Goal: Information Seeking & Learning: Learn about a topic

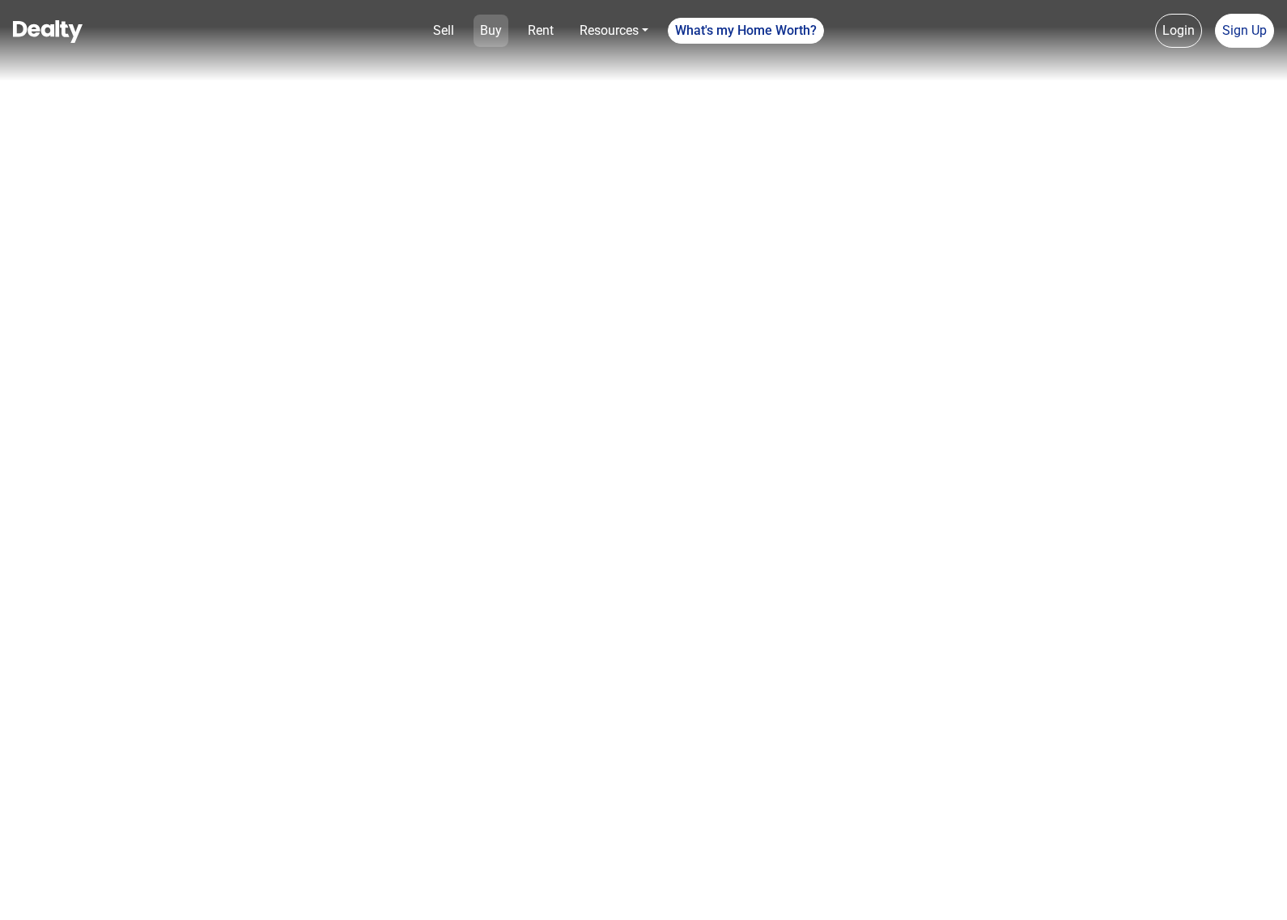
click at [494, 31] on link "Buy" at bounding box center [490, 31] width 35 height 32
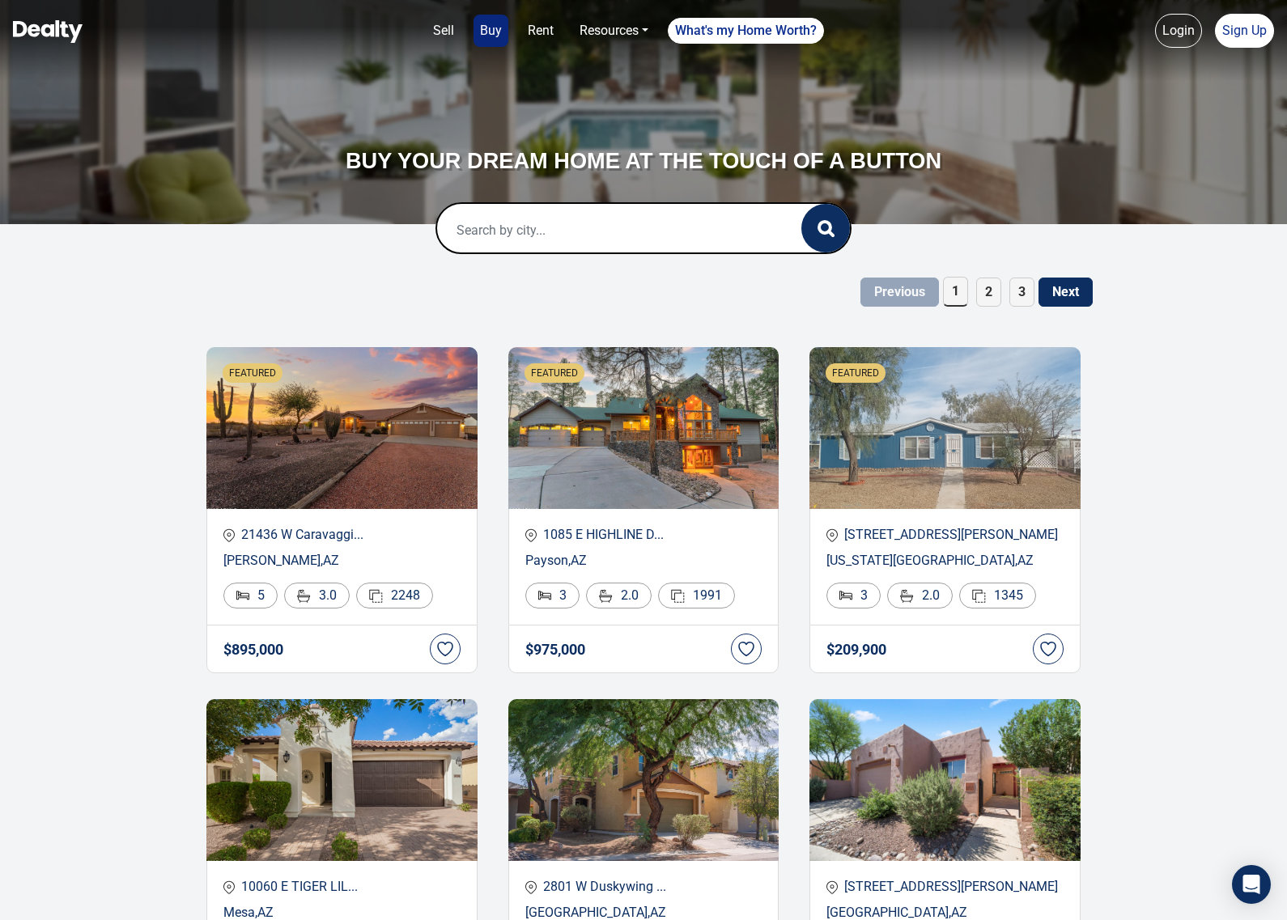
scroll to position [101, 0]
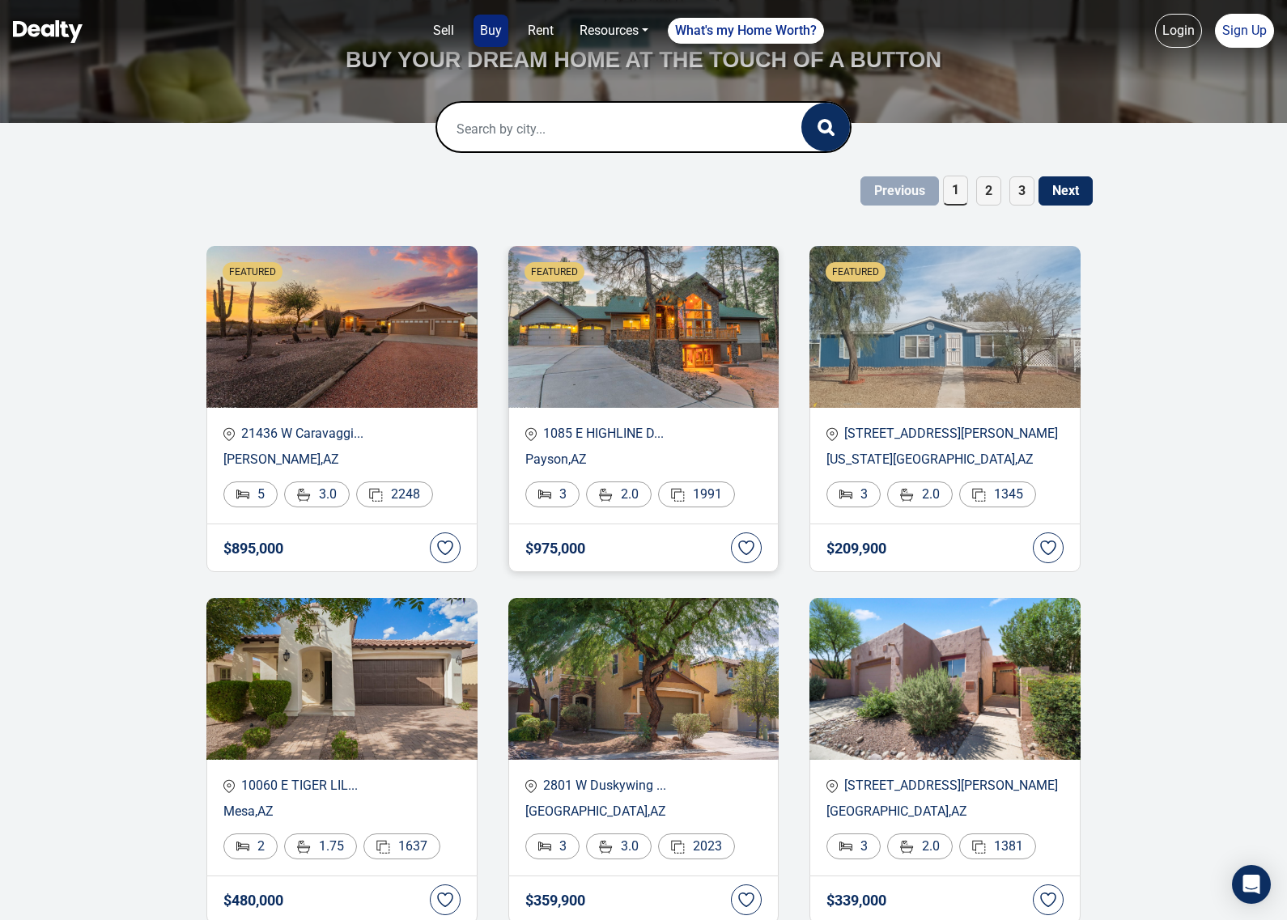
click at [651, 326] on img at bounding box center [643, 327] width 271 height 162
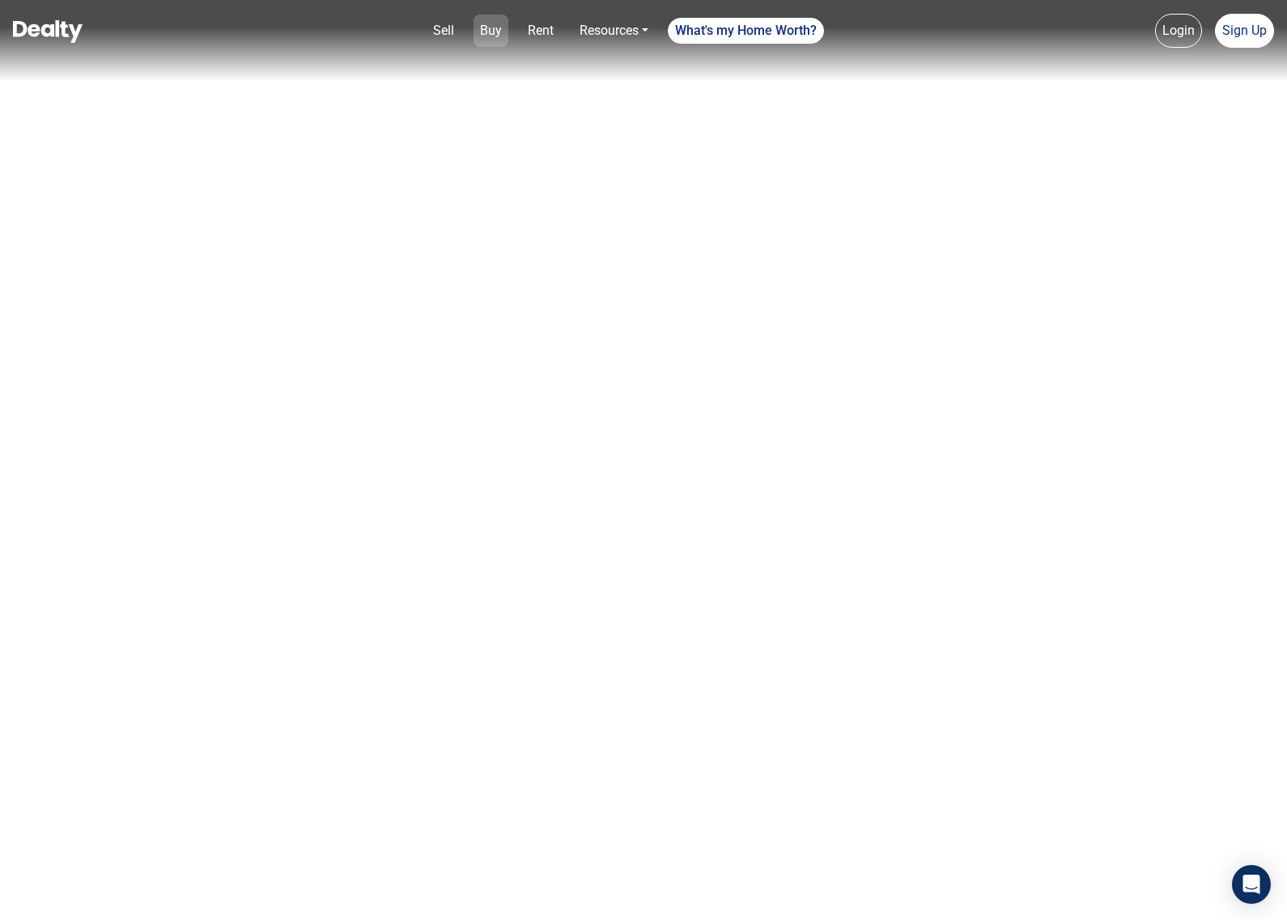
click at [484, 30] on link "Buy" at bounding box center [490, 31] width 35 height 32
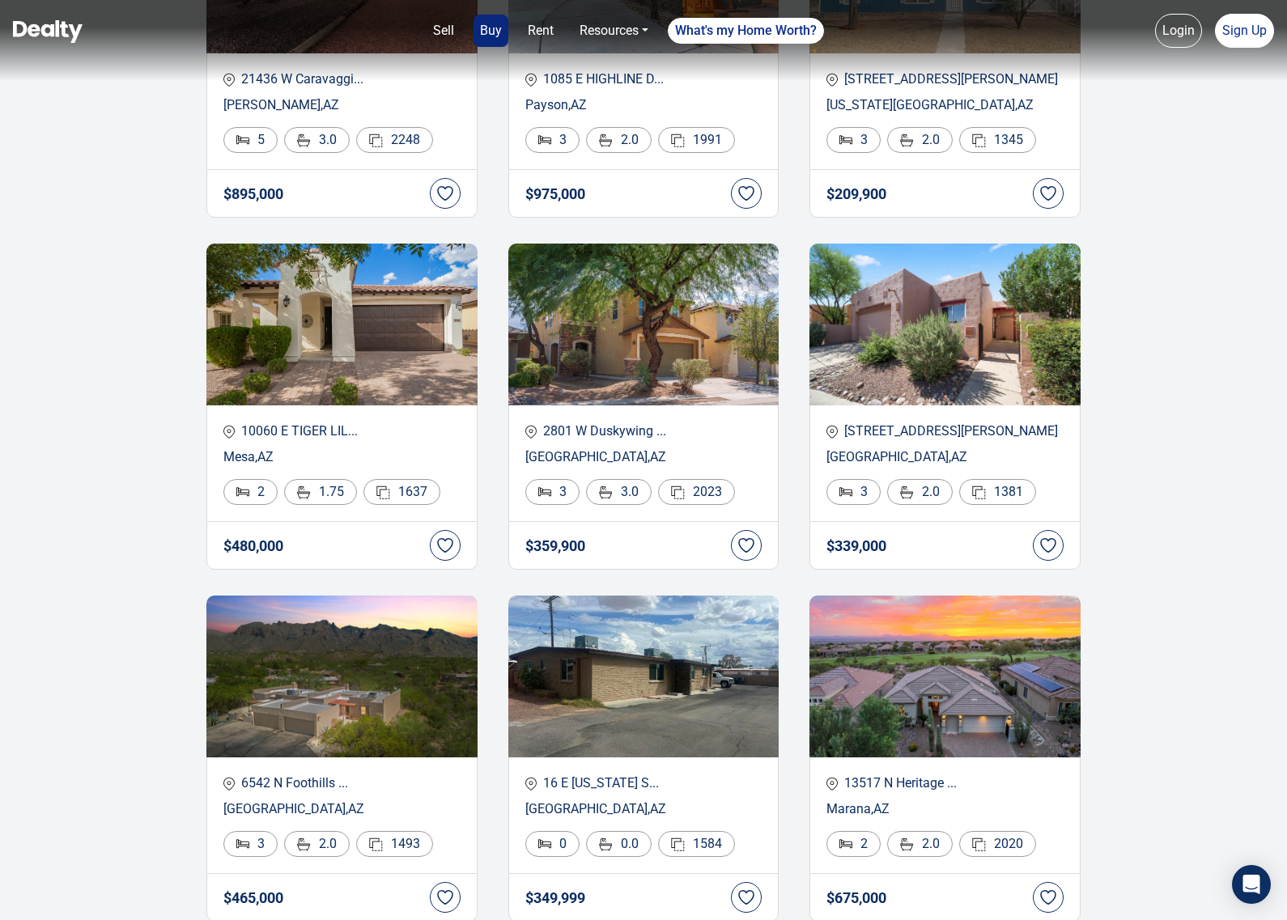
scroll to position [506, 0]
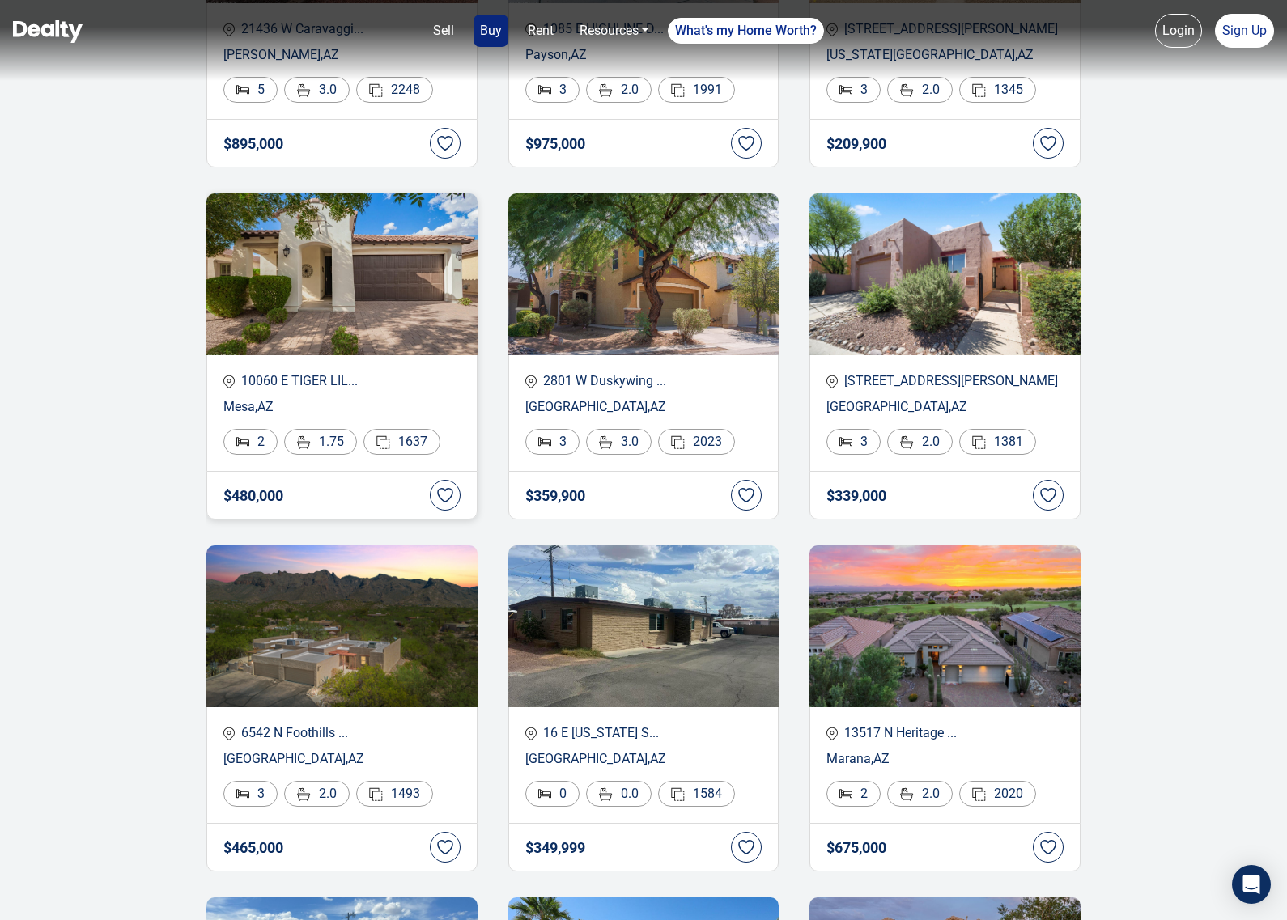
click at [362, 267] on img at bounding box center [341, 274] width 271 height 162
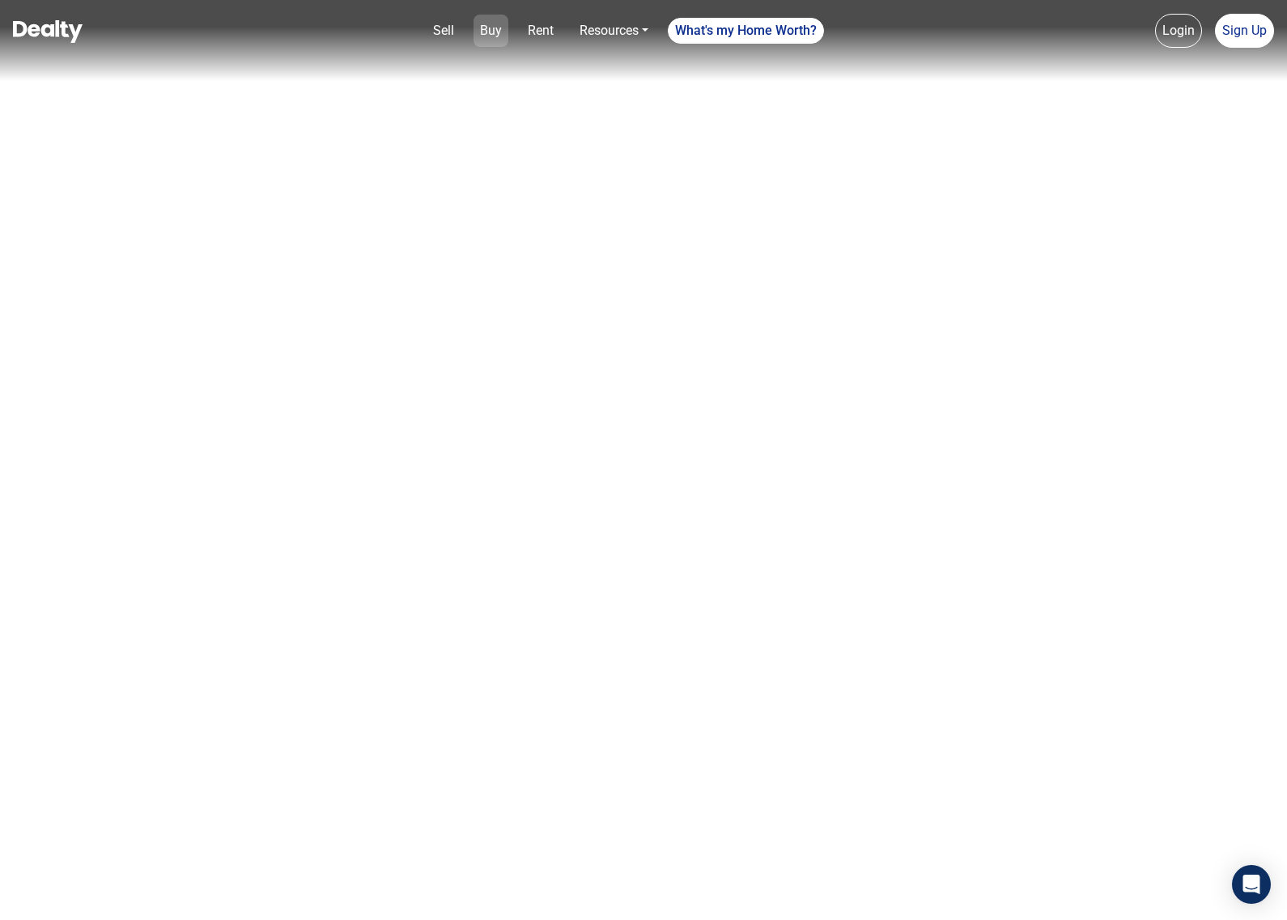
click at [494, 25] on link "Buy" at bounding box center [490, 31] width 35 height 32
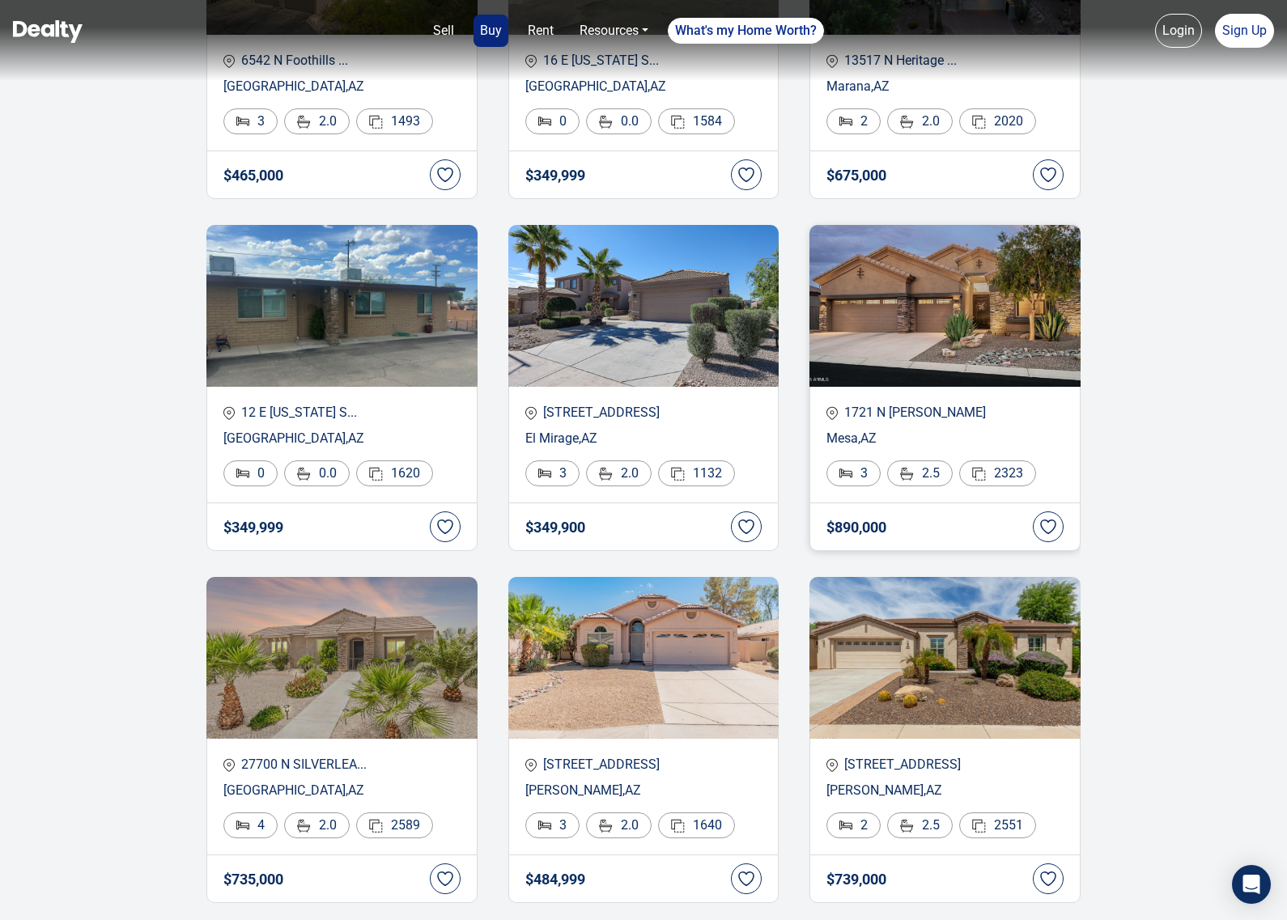
scroll to position [1214, 0]
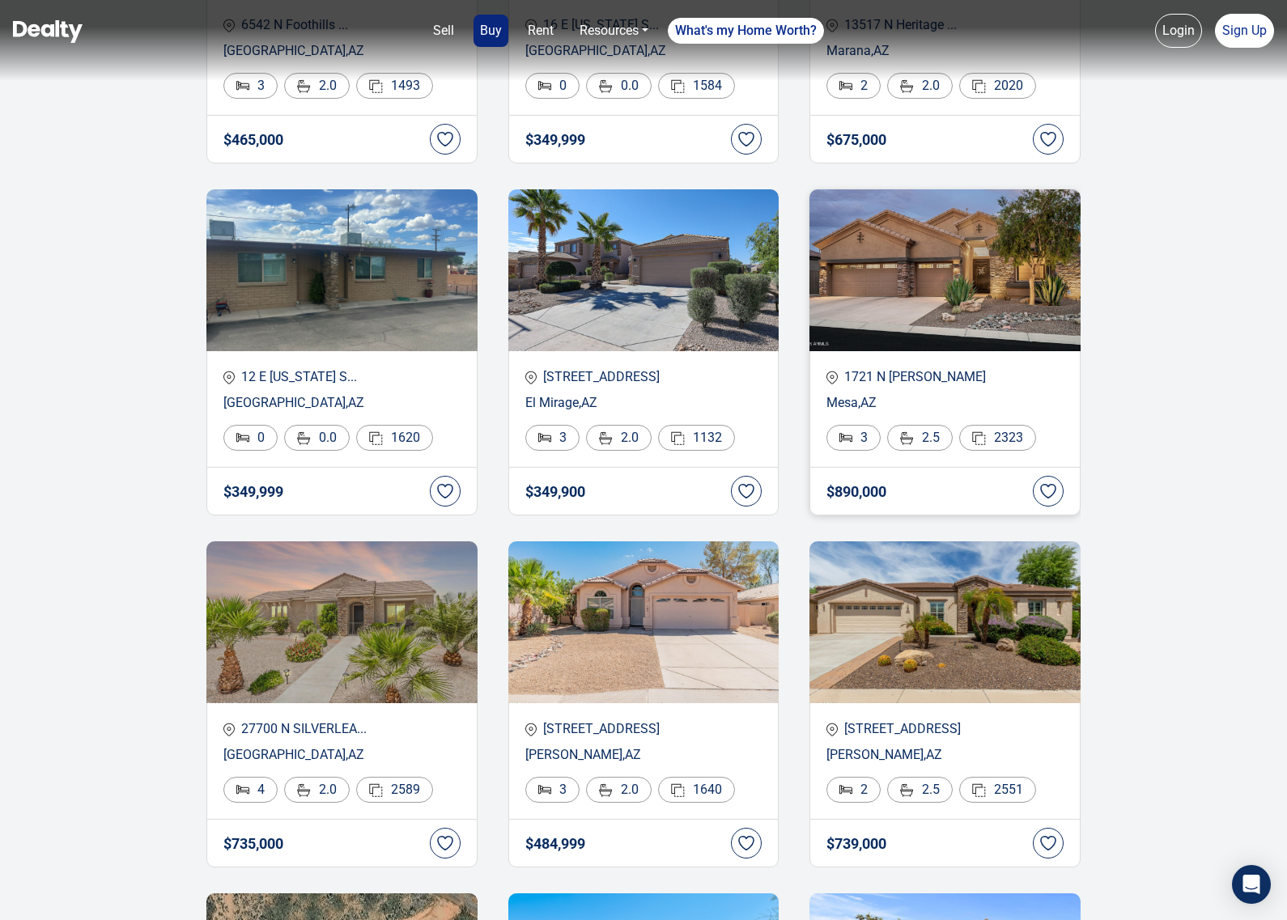
click at [912, 275] on img at bounding box center [944, 270] width 271 height 162
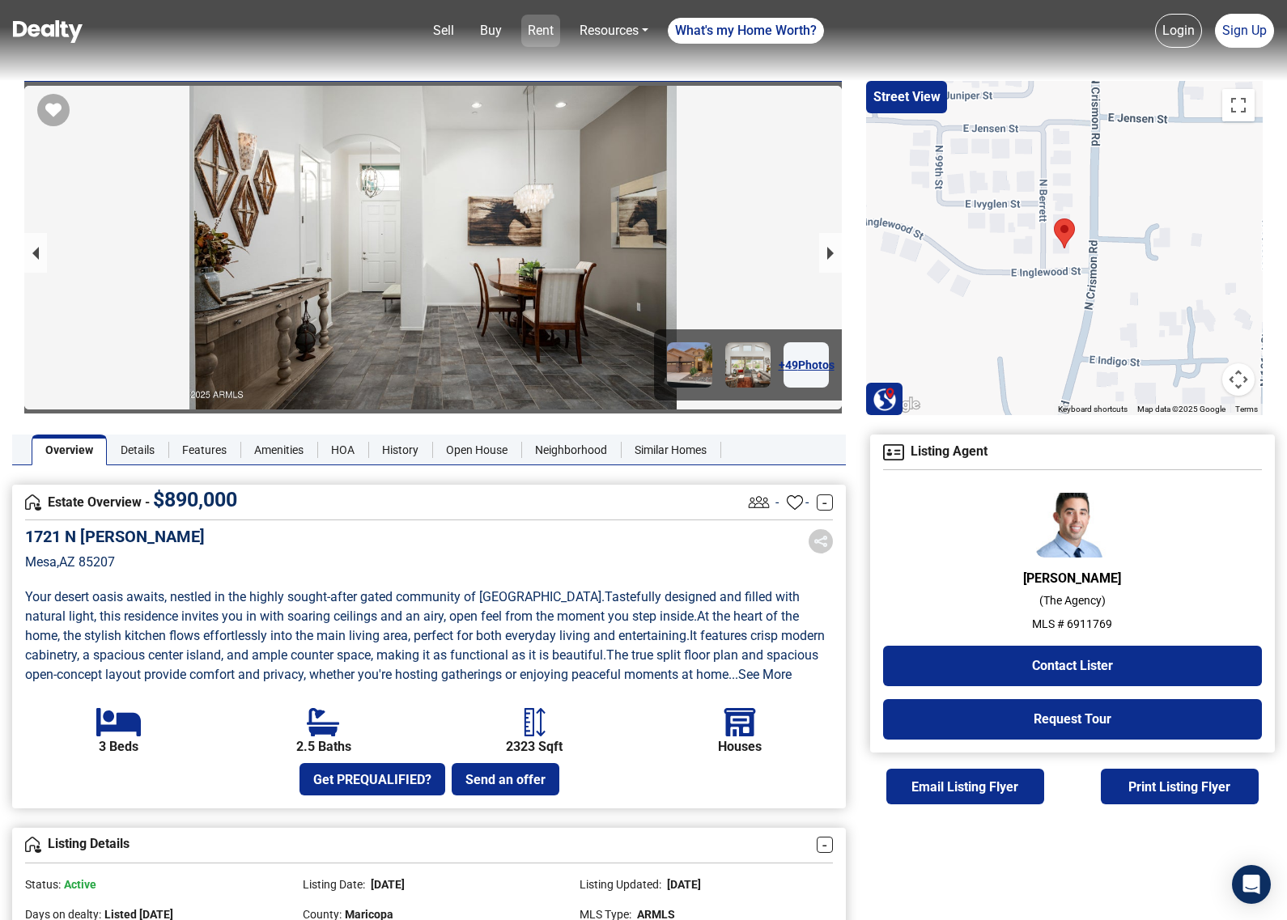
click at [528, 30] on link "Rent" at bounding box center [540, 31] width 39 height 32
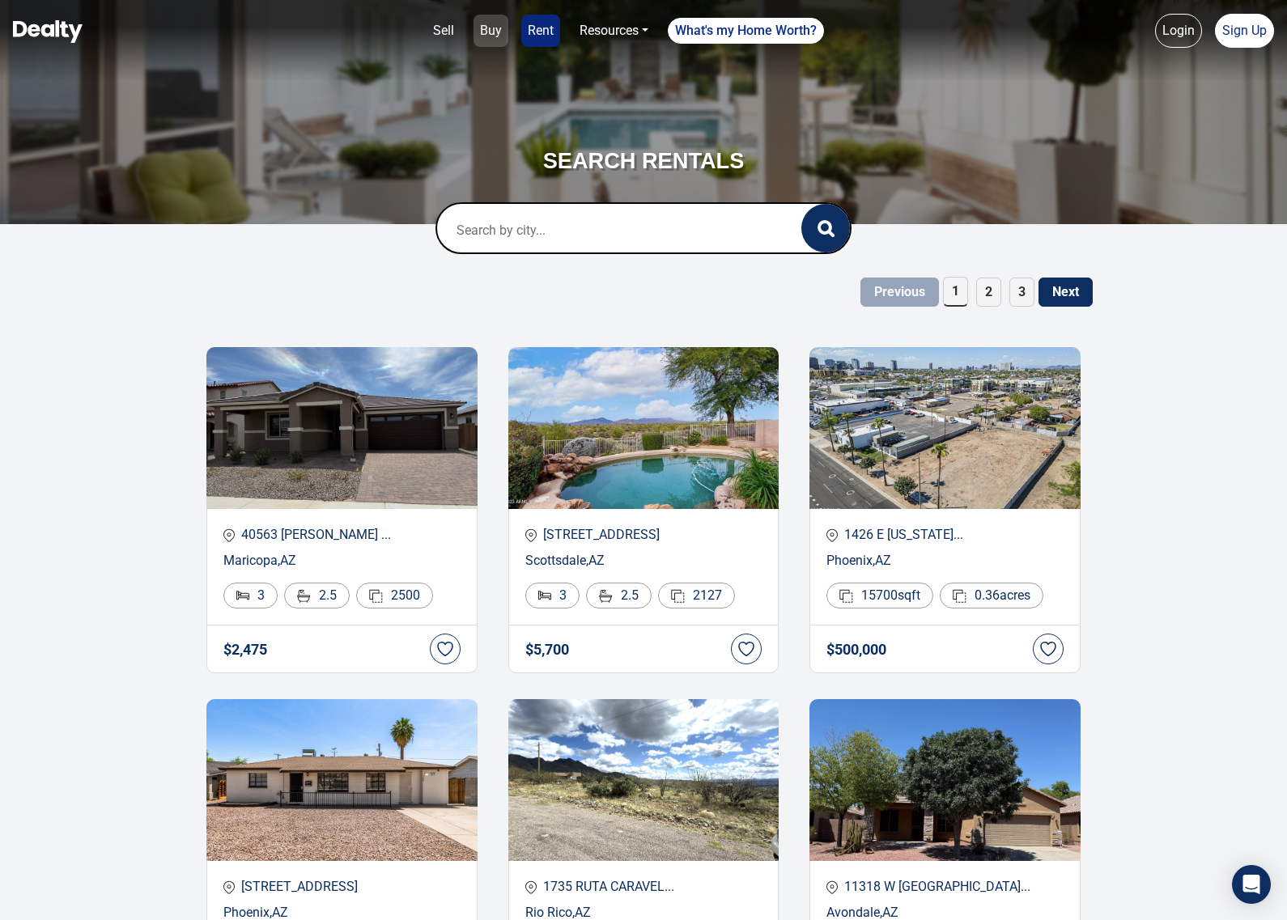
click at [487, 29] on link "Buy" at bounding box center [490, 31] width 35 height 32
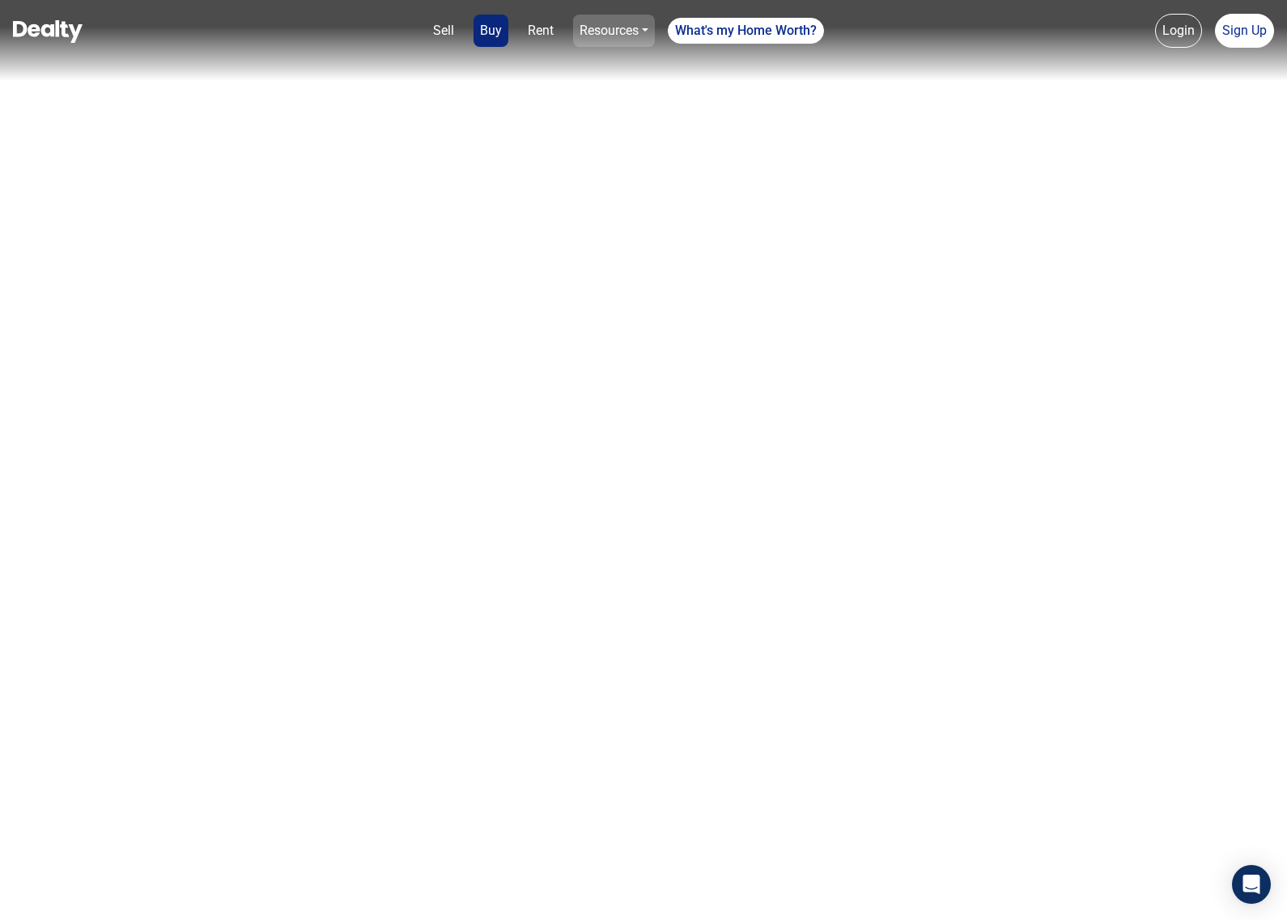
click at [609, 28] on link "Resources" at bounding box center [614, 31] width 82 height 32
click at [439, 24] on link "Sell" at bounding box center [444, 31] width 34 height 32
click at [486, 27] on link "Buy" at bounding box center [490, 31] width 35 height 32
drag, startPoint x: 435, startPoint y: 26, endPoint x: 449, endPoint y: 753, distance: 727.7
click at [435, 26] on link "Sell" at bounding box center [444, 31] width 34 height 32
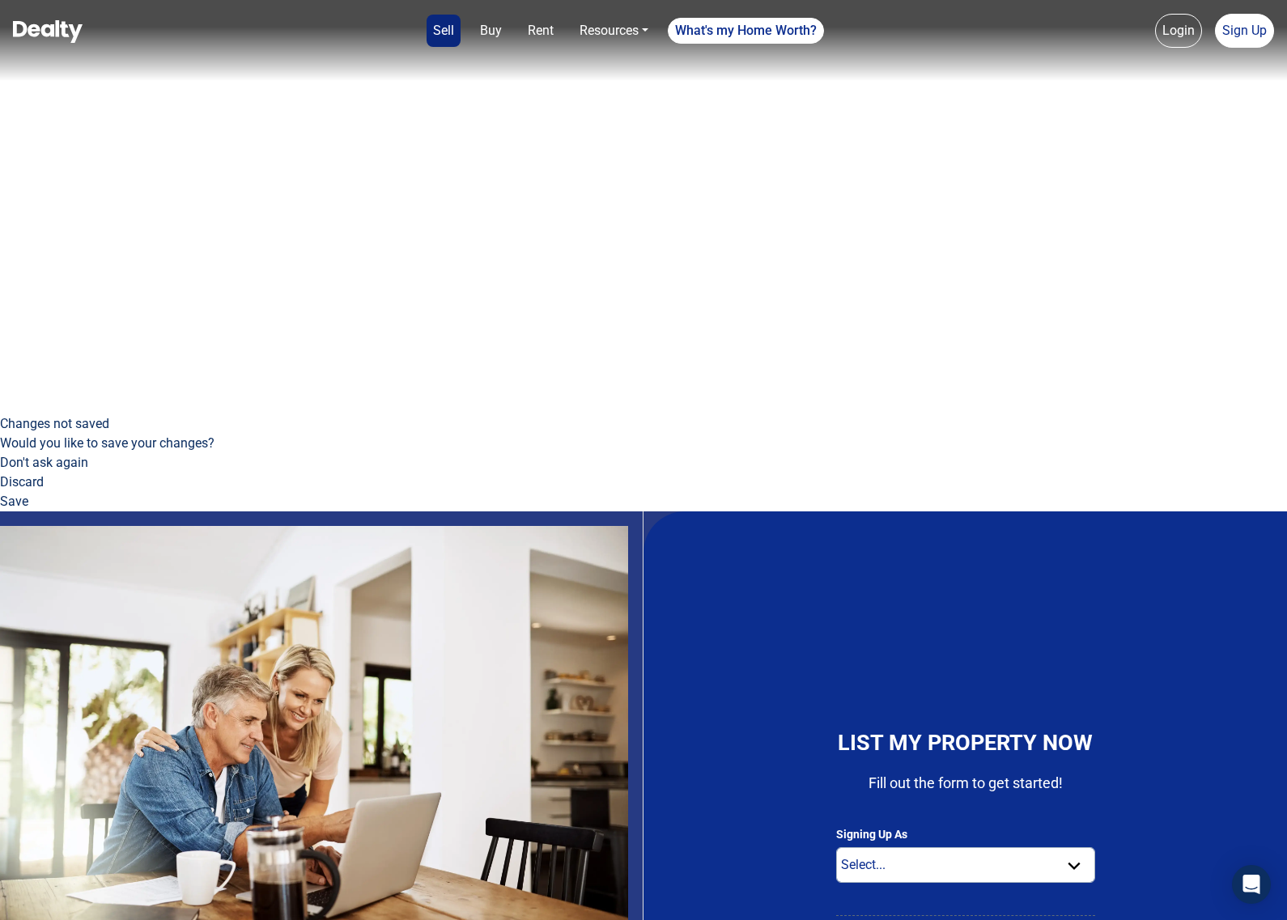
scroll to position [708, 0]
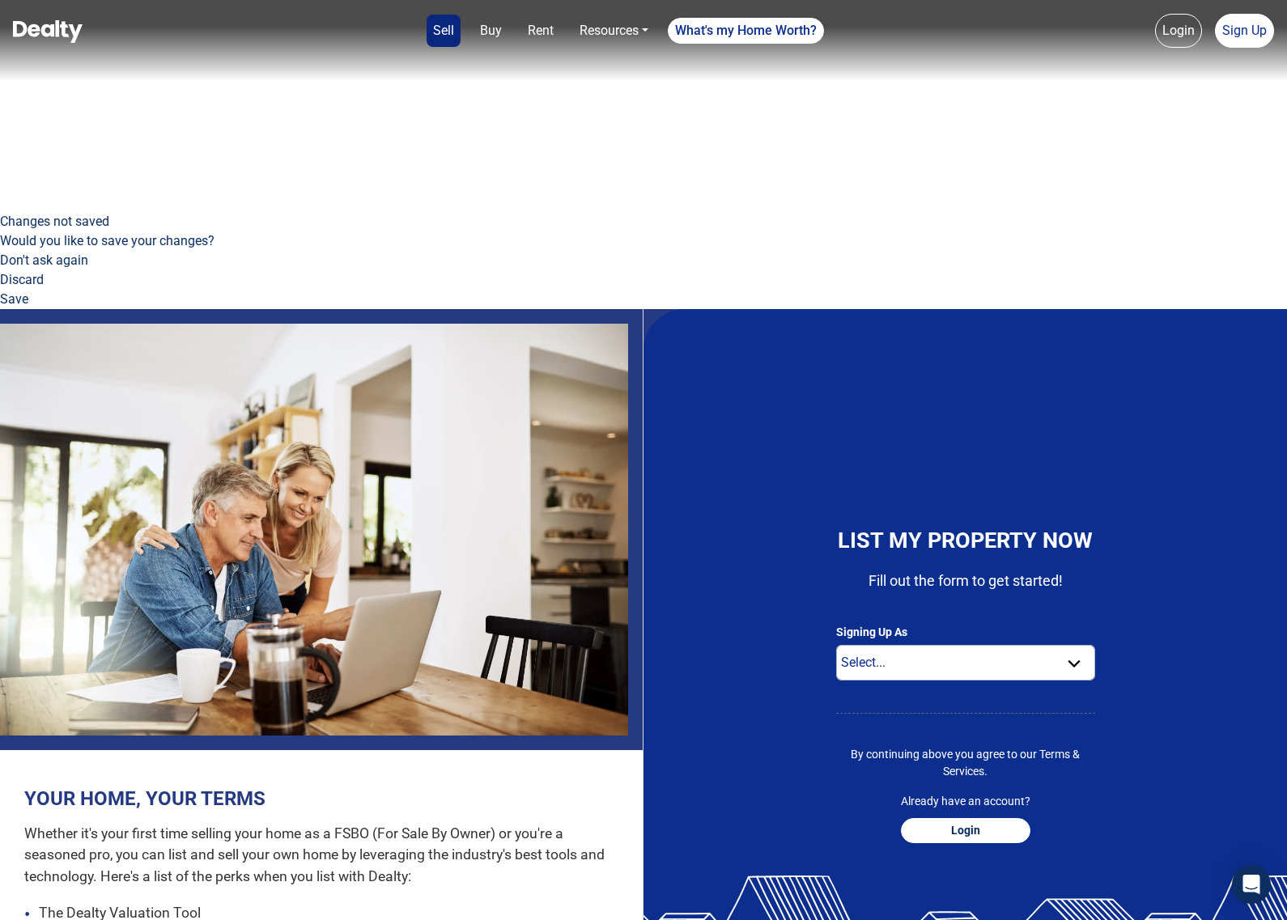
drag, startPoint x: 980, startPoint y: 349, endPoint x: 283, endPoint y: 348, distance: 696.8
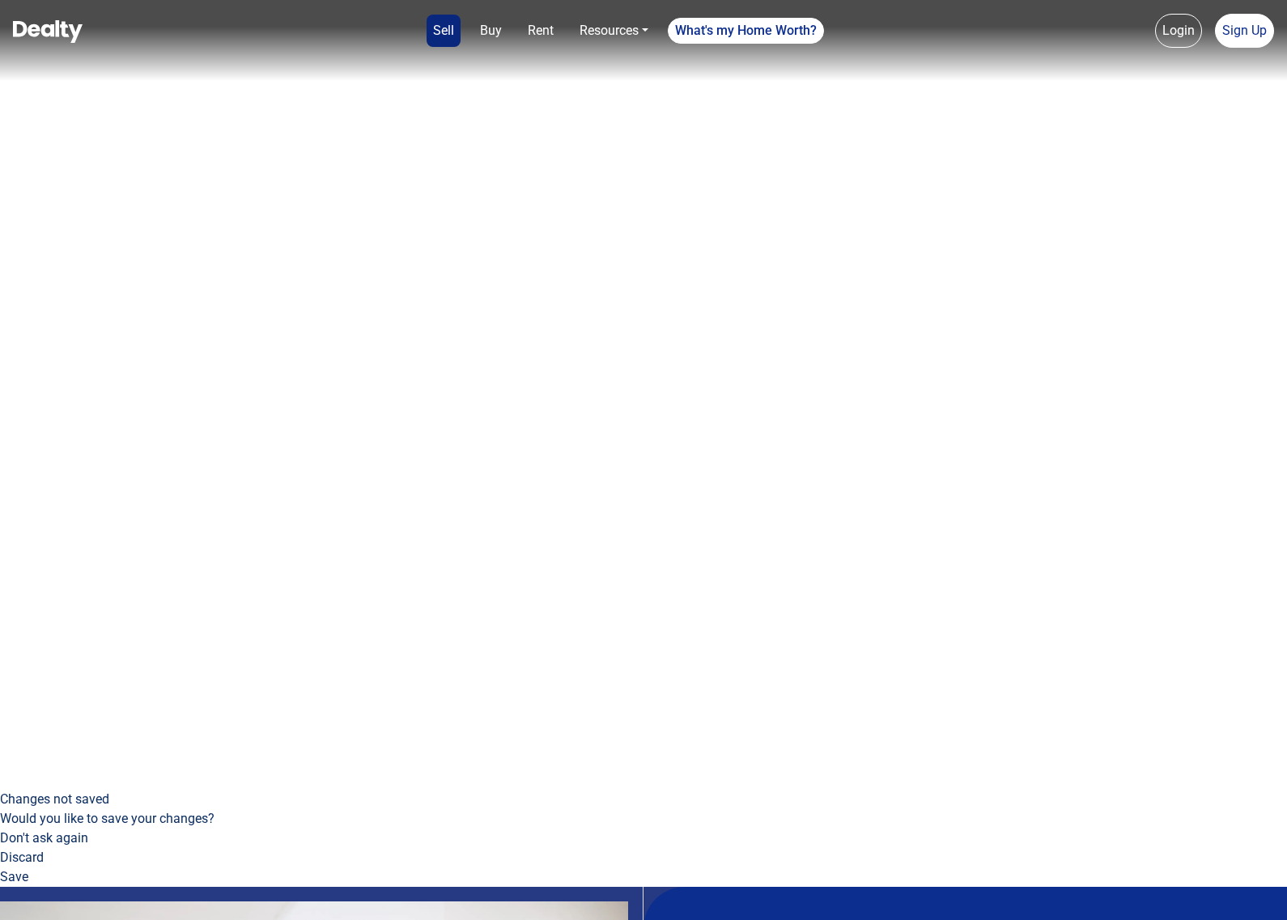
scroll to position [303, 0]
